Goal: Transaction & Acquisition: Purchase product/service

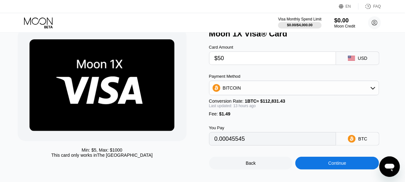
scroll to position [26, 0]
type input "0.00045506"
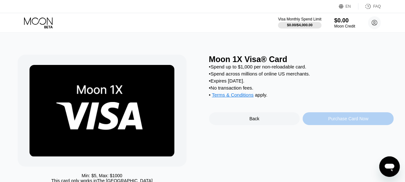
click at [363, 122] on div "Purchase Card Now" at bounding box center [348, 118] width 40 height 5
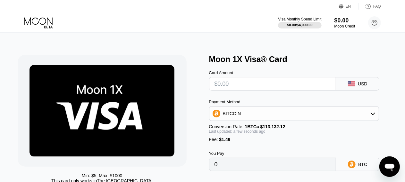
click at [284, 82] on input "text" at bounding box center [272, 84] width 116 height 13
type input "$2"
type input "0.00003085"
type input "$20"
type input "0.00018996"
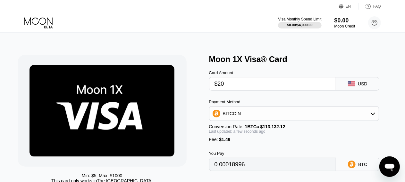
type input "$20"
click at [192, 99] on div "Min: $ 5 , Max: $ 1000 This card only works in The United States" at bounding box center [110, 125] width 185 height 141
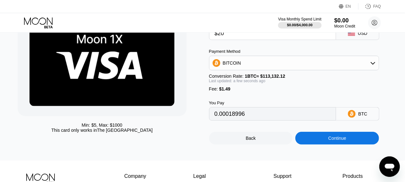
scroll to position [51, 0]
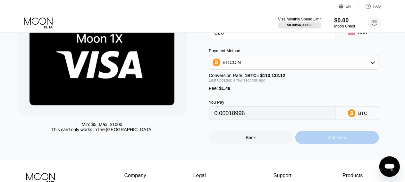
click at [326, 140] on div "Continue" at bounding box center [337, 137] width 84 height 13
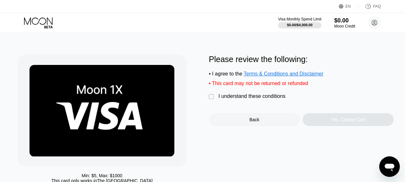
click at [212, 100] on div "" at bounding box center [212, 97] width 6 height 6
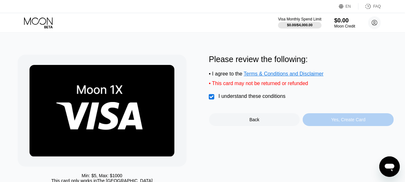
click at [329, 125] on div "Yes, Create Card" at bounding box center [348, 119] width 91 height 13
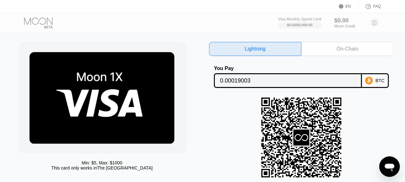
scroll to position [26, 0]
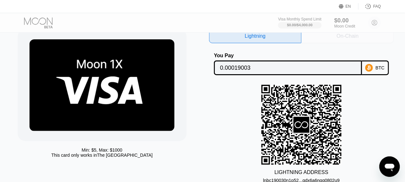
click at [364, 40] on div "On-Chain" at bounding box center [347, 36] width 92 height 14
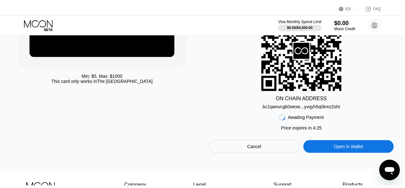
scroll to position [0, 0]
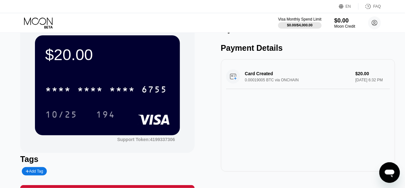
scroll to position [4, 0]
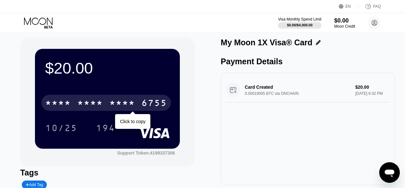
click at [140, 100] on div "* * * * * * * * * * * * 6755" at bounding box center [106, 103] width 130 height 16
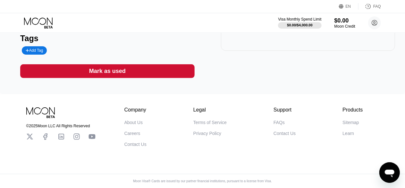
scroll to position [0, 0]
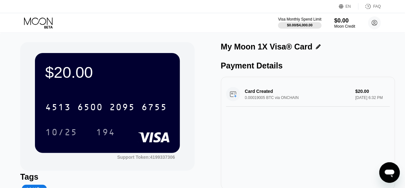
click at [199, 131] on div "$20.00 4513 6500 2095 6755 10/25 194 Support Token: 4199337306 Tags Add Tag Mar…" at bounding box center [202, 129] width 365 height 174
click at [375, 23] on icon at bounding box center [375, 23] width 4 height 4
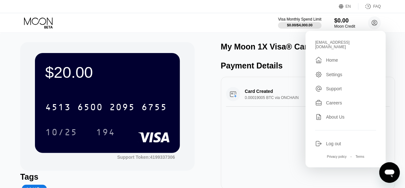
click at [178, 33] on div "$20.00 4513 6500 2095 6755 10/25 194 Support Token: 4199337306 Tags Add Tag Mar…" at bounding box center [202, 132] width 405 height 200
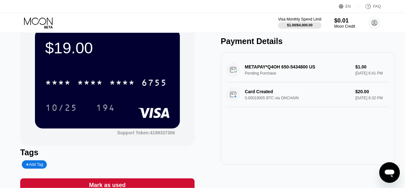
scroll to position [26, 0]
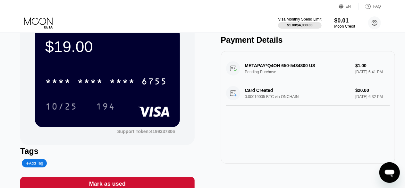
click at [276, 68] on div "METAPAY*Q4OH 650-5434800 US Pending Purchase $1.00 Aug 20, 2025 6:41 PM" at bounding box center [308, 68] width 164 height 25
click at [309, 68] on div "METAPAY*Q4OH 650-5434800 US Pending Purchase $1.00 Aug 20, 2025 6:41 PM" at bounding box center [308, 68] width 164 height 25
click at [237, 71] on div "METAPAY*Q4OH 650-5434800 US Pending Purchase $1.00 Aug 20, 2025 6:41 PM" at bounding box center [308, 68] width 164 height 25
click at [360, 70] on div "METAPAY*Q4OH 650-5434800 US Pending Purchase $1.00 Aug 20, 2025 6:41 PM" at bounding box center [308, 68] width 164 height 25
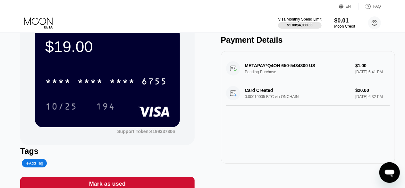
click at [360, 70] on div "METAPAY*Q4OH 650-5434800 US Pending Purchase $1.00 Aug 20, 2025 6:41 PM" at bounding box center [308, 68] width 164 height 25
click at [342, 25] on div "Moon Credit" at bounding box center [344, 26] width 21 height 4
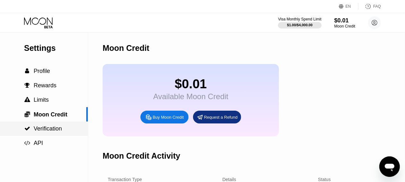
click at [43, 136] on div " Verification" at bounding box center [44, 129] width 88 height 14
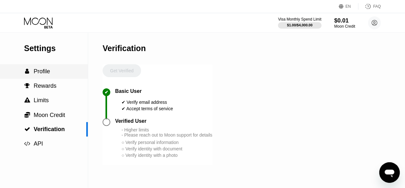
click at [58, 75] on div " Profile" at bounding box center [44, 71] width 88 height 7
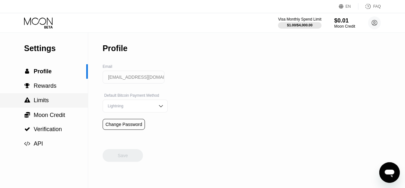
click at [33, 100] on div " Limits" at bounding box center [36, 100] width 25 height 7
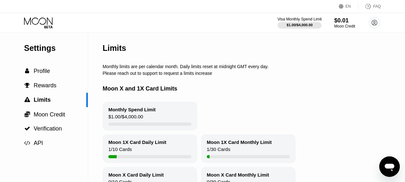
click at [307, 23] on div "$1.00 / $4,000.00" at bounding box center [300, 25] width 26 height 4
click at [346, 22] on div "$0.01" at bounding box center [344, 20] width 21 height 7
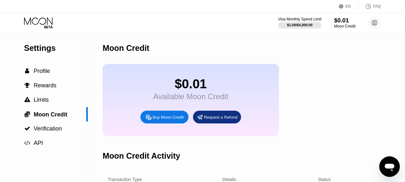
click at [348, 26] on div "Moon Credit" at bounding box center [344, 26] width 21 height 4
click at [48, 28] on icon at bounding box center [39, 22] width 30 height 11
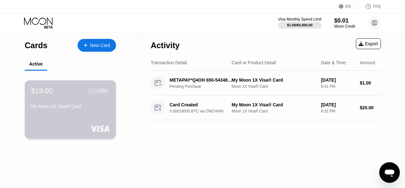
click at [60, 106] on div "My Moon 1X Visa® Card" at bounding box center [70, 106] width 79 height 5
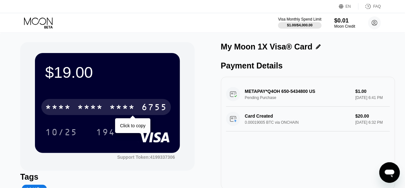
click at [60, 106] on div "* * * *" at bounding box center [58, 108] width 26 height 10
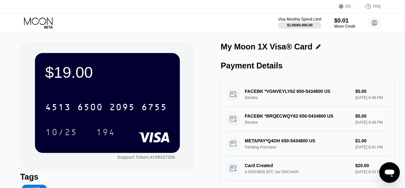
scroll to position [16, 0]
drag, startPoint x: 392, startPoint y: 138, endPoint x: 399, endPoint y: 80, distance: 58.1
click at [399, 80] on div "$19.00 4513 6500 2095 6755 10/25 194 Support Token: 4199337306 Tags Add Tag Mar…" at bounding box center [202, 132] width 405 height 200
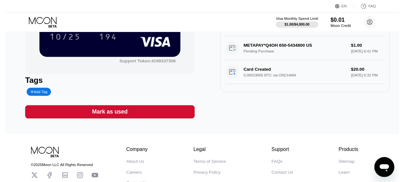
scroll to position [0, 0]
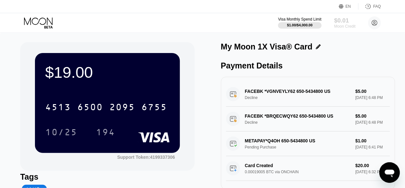
click at [338, 27] on div "Moon Credit" at bounding box center [344, 26] width 21 height 4
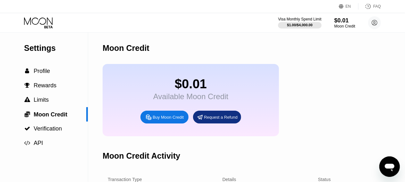
drag, startPoint x: 409, startPoint y: 22, endPoint x: 373, endPoint y: 38, distance: 38.9
click at [373, 38] on div "Moon Credit" at bounding box center [270, 48] width 335 height 32
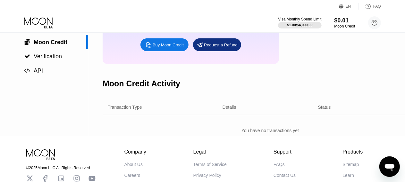
scroll to position [72, 0]
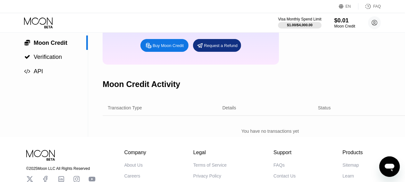
click at [124, 111] on div "Transaction Type" at bounding box center [125, 107] width 34 height 5
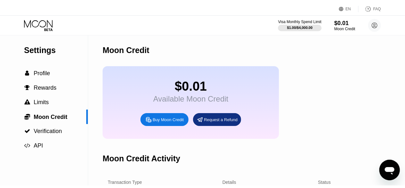
scroll to position [0, 0]
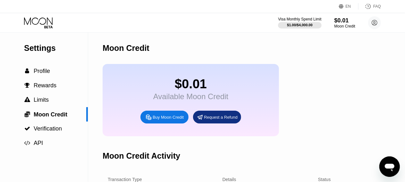
click at [40, 25] on icon at bounding box center [39, 22] width 30 height 11
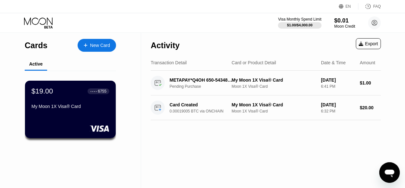
click at [387, 172] on icon "Open messaging window" at bounding box center [389, 173] width 10 height 8
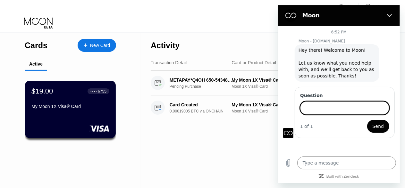
click at [328, 113] on input "Question" at bounding box center [344, 107] width 89 height 13
type input "m"
type input "payment declined"
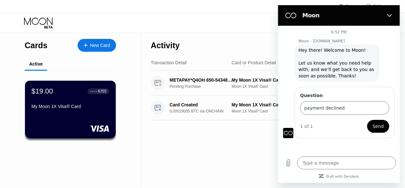
click at [381, 130] on button "Send" at bounding box center [378, 126] width 22 height 13
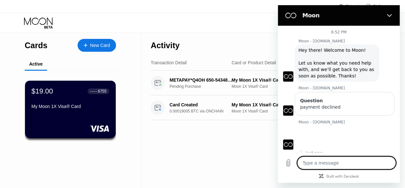
type textarea "x"
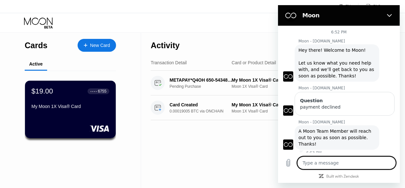
type textarea "o"
type textarea "x"
type textarea "ok"
type textarea "x"
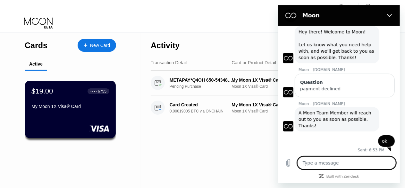
scroll to position [20, 0]
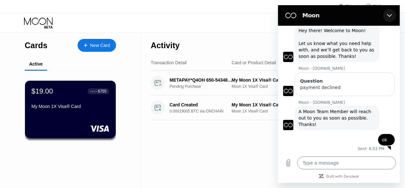
click at [388, 18] on icon "Close" at bounding box center [389, 15] width 5 height 5
type textarea "x"
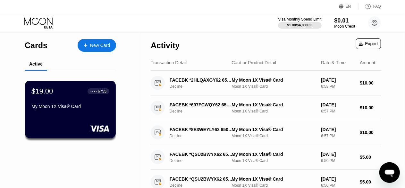
click at [390, 171] on icon "Open messaging window" at bounding box center [389, 173] width 10 height 8
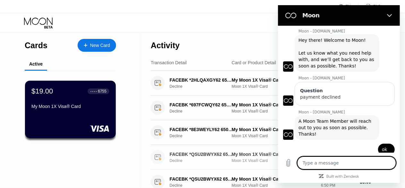
scroll to position [20, 0]
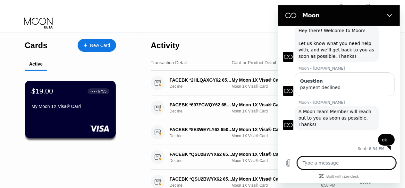
type textarea "x"
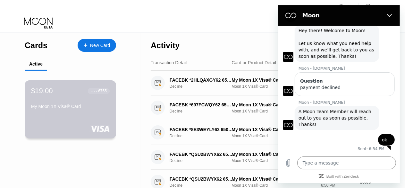
click at [42, 107] on div "My Moon 1X Visa® Card" at bounding box center [70, 106] width 79 height 5
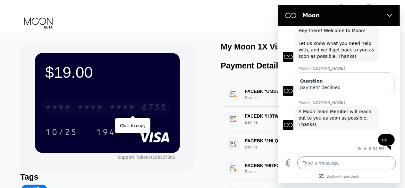
click at [76, 110] on div "* * * * * * * * * * * * 6755" at bounding box center [106, 107] width 130 height 16
